Goal: Task Accomplishment & Management: Use online tool/utility

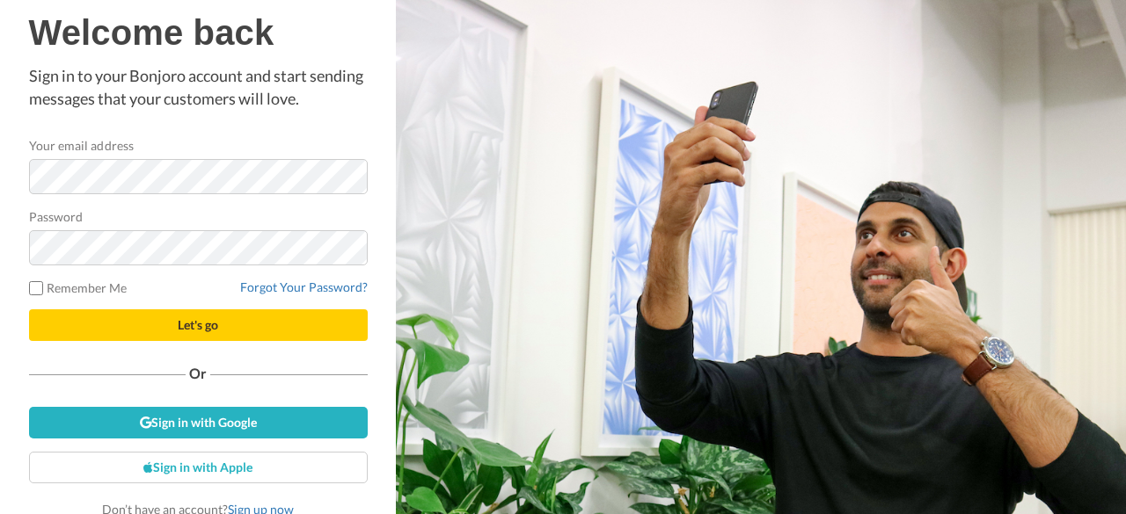
click at [243, 332] on button "Let's go" at bounding box center [198, 326] width 339 height 32
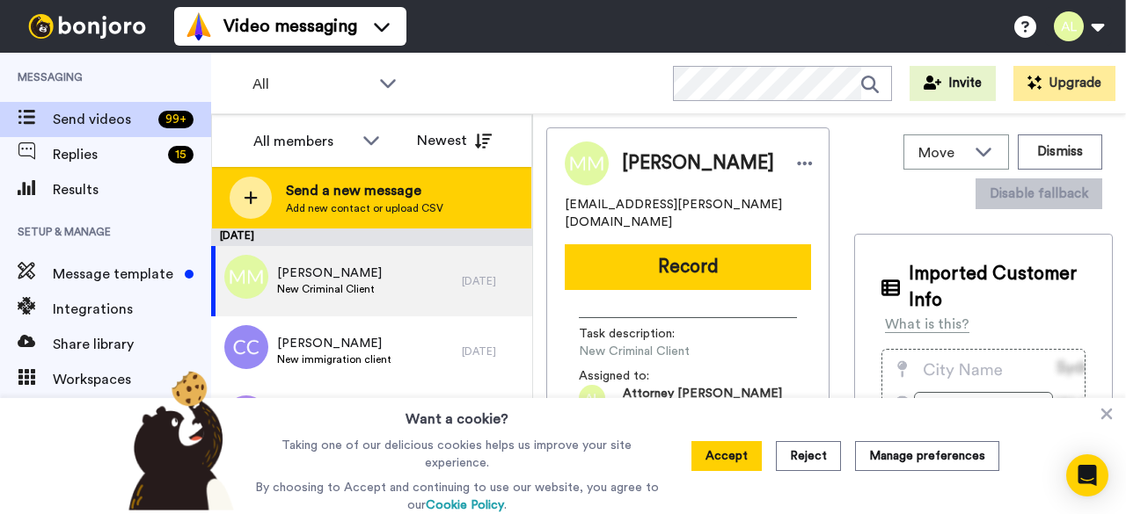
click at [339, 204] on span "Add new contact or upload CSV" at bounding box center [364, 208] width 157 height 14
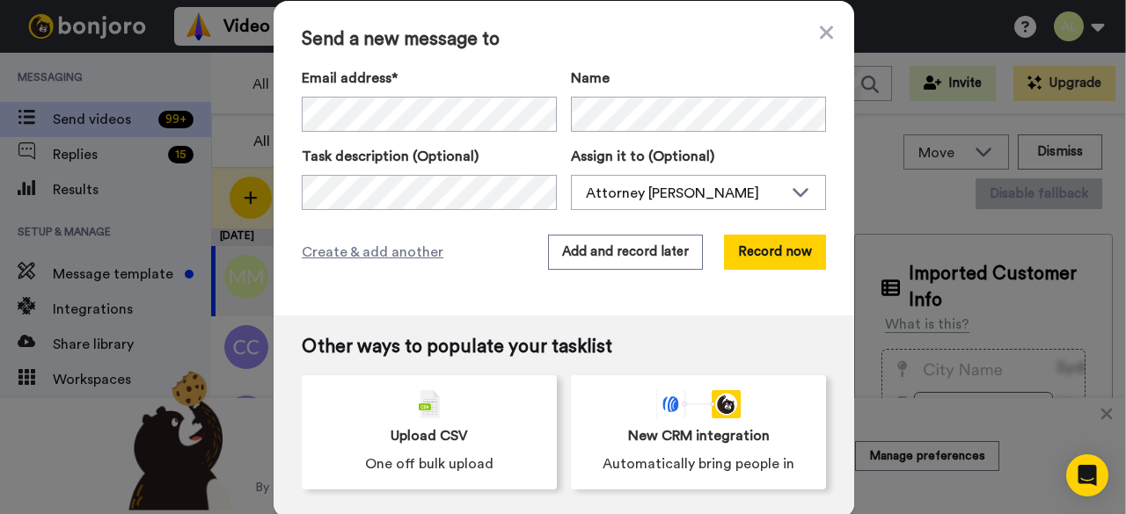
click at [675, 76] on label "Name" at bounding box center [698, 78] width 255 height 21
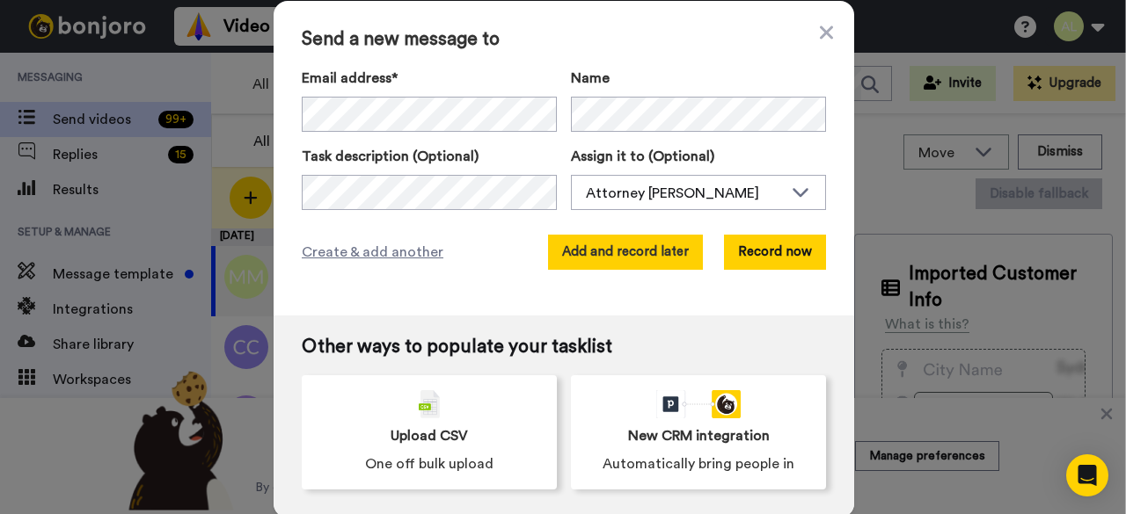
click at [646, 265] on button "Add and record later" at bounding box center [625, 252] width 155 height 35
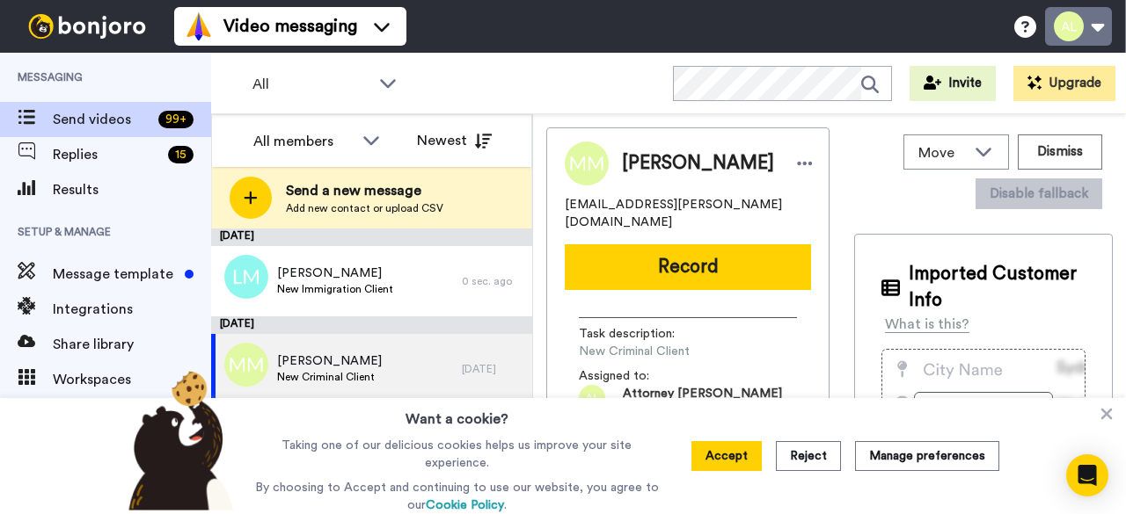
click at [1069, 23] on button at bounding box center [1078, 26] width 67 height 39
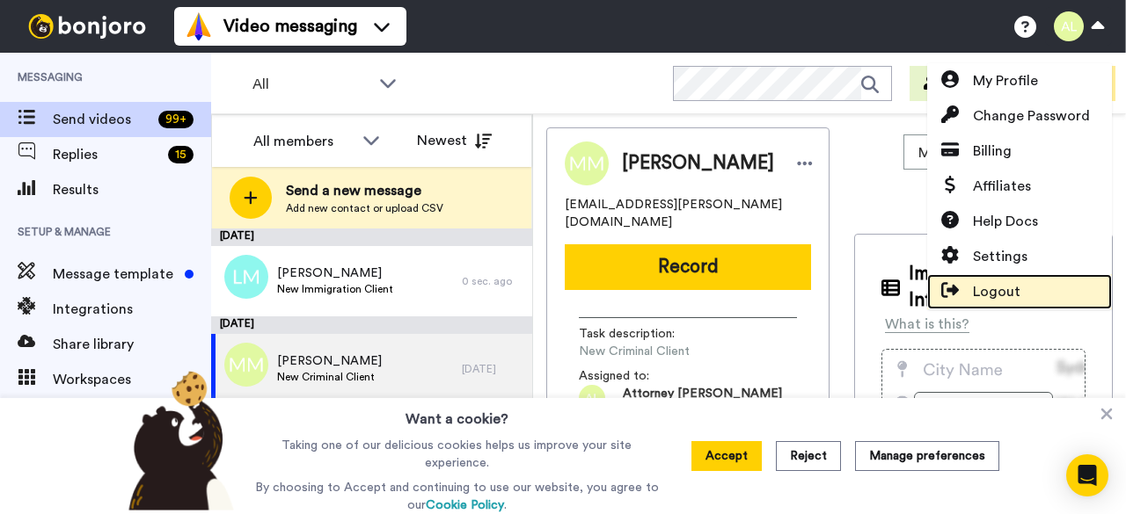
click at [985, 284] on span "Logout" at bounding box center [996, 291] width 47 height 21
